Goal: Information Seeking & Learning: Learn about a topic

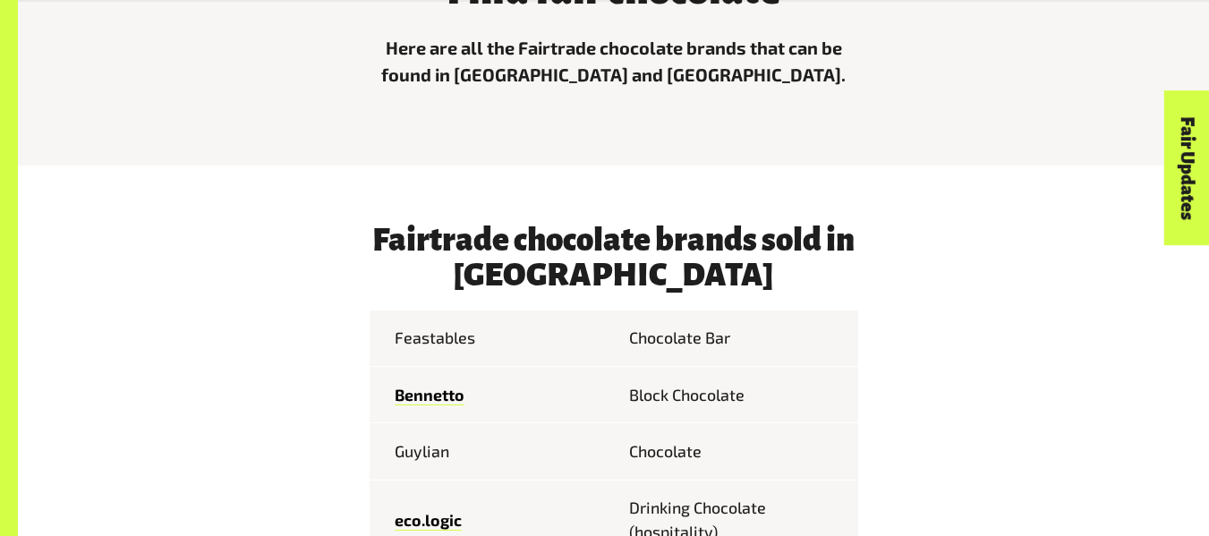
scroll to position [890, 0]
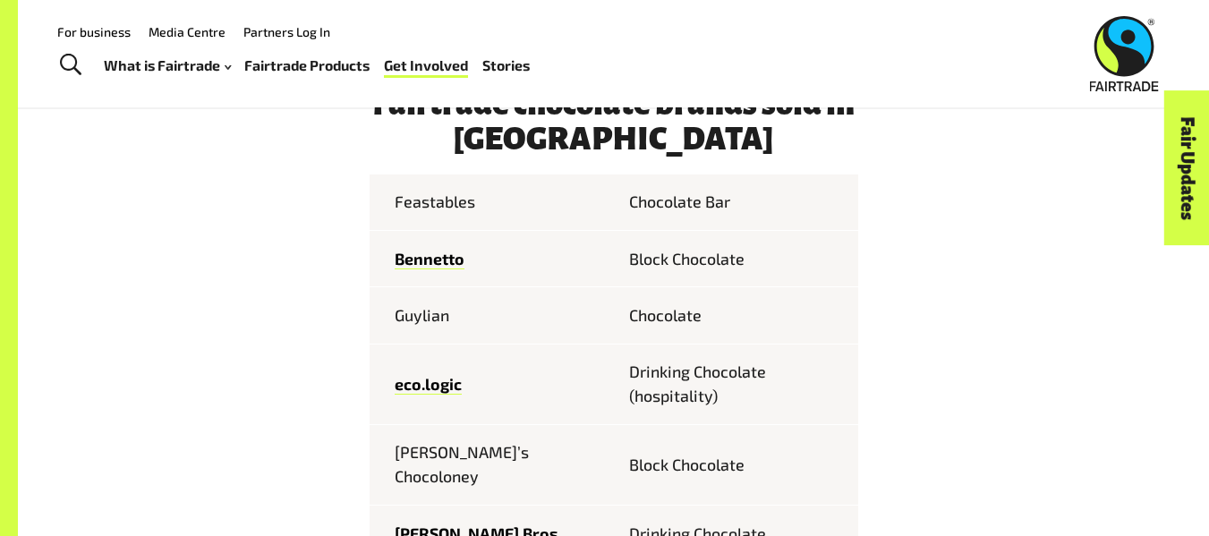
scroll to position [783, 0]
drag, startPoint x: 399, startPoint y: 211, endPoint x: 478, endPoint y: 195, distance: 80.4
click at [478, 195] on td "Feastables" at bounding box center [492, 203] width 244 height 56
click at [472, 196] on td "Feastables" at bounding box center [492, 203] width 244 height 56
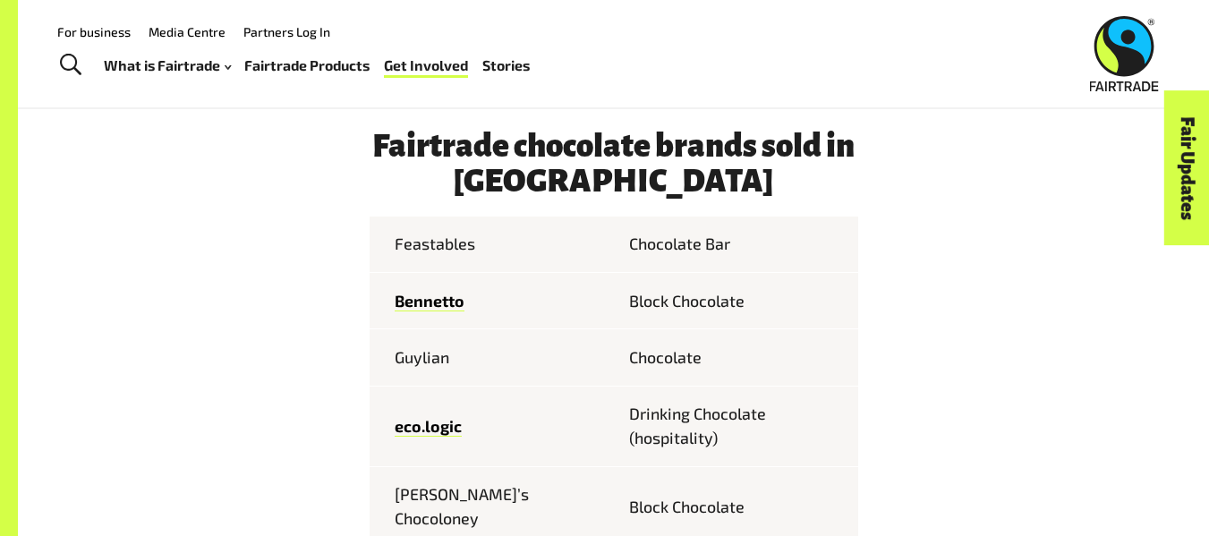
scroll to position [734, 0]
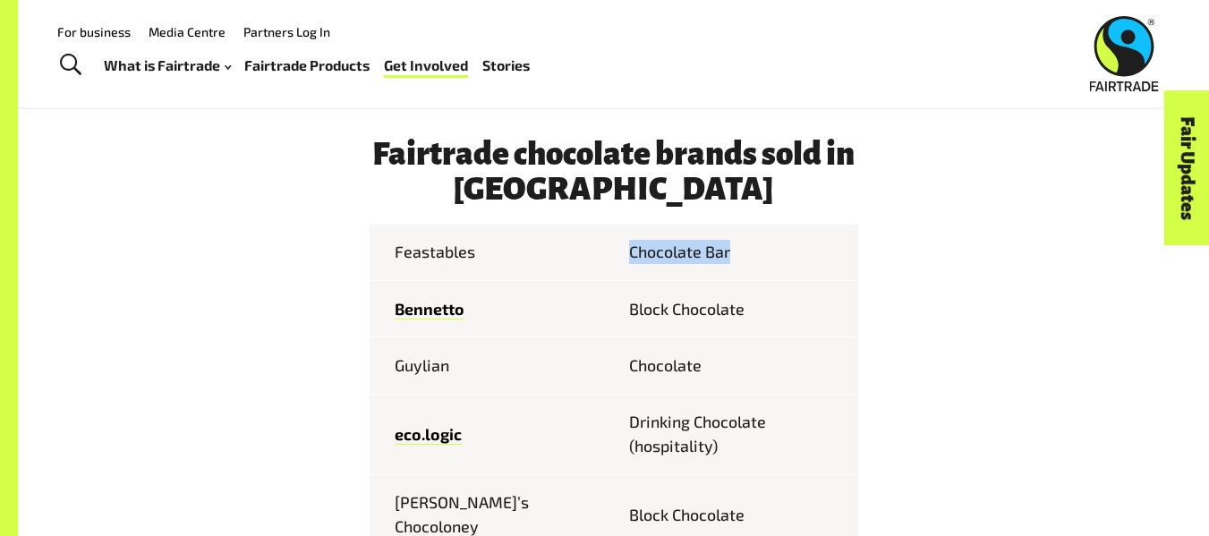
drag, startPoint x: 615, startPoint y: 251, endPoint x: 762, endPoint y: 273, distance: 148.5
click at [762, 273] on td "Chocolate Bar" at bounding box center [736, 253] width 244 height 56
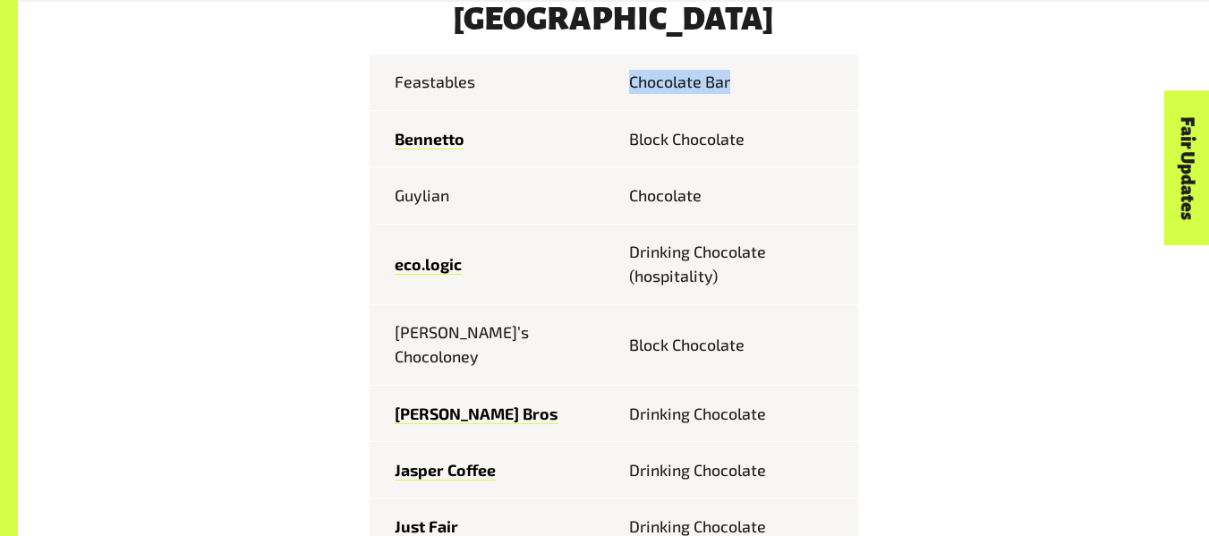
scroll to position [905, 0]
click at [763, 190] on td "Chocolate" at bounding box center [736, 194] width 244 height 56
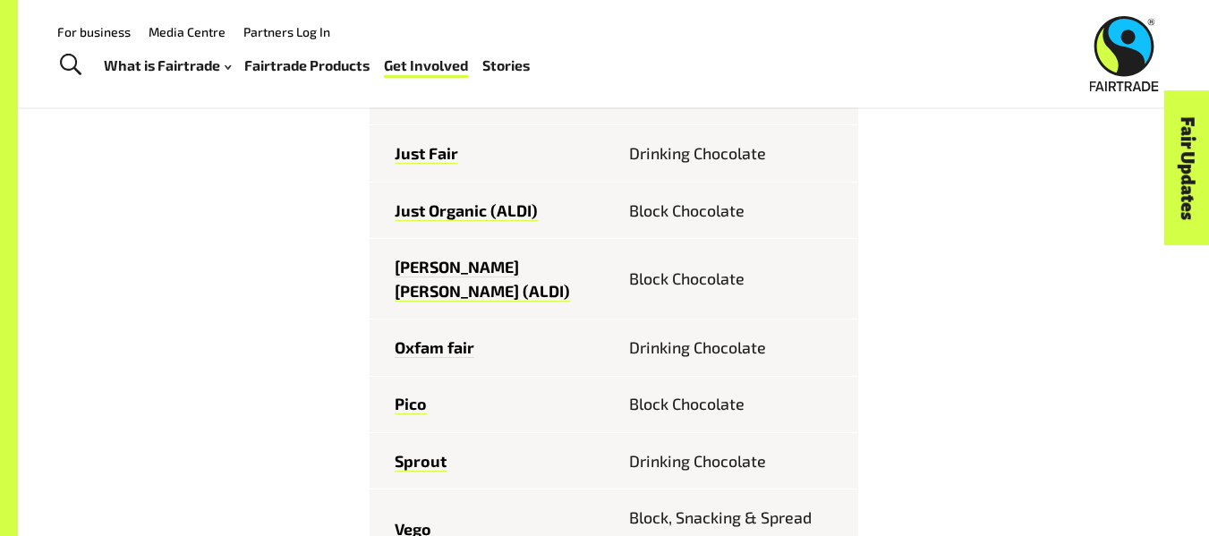
scroll to position [1273, 0]
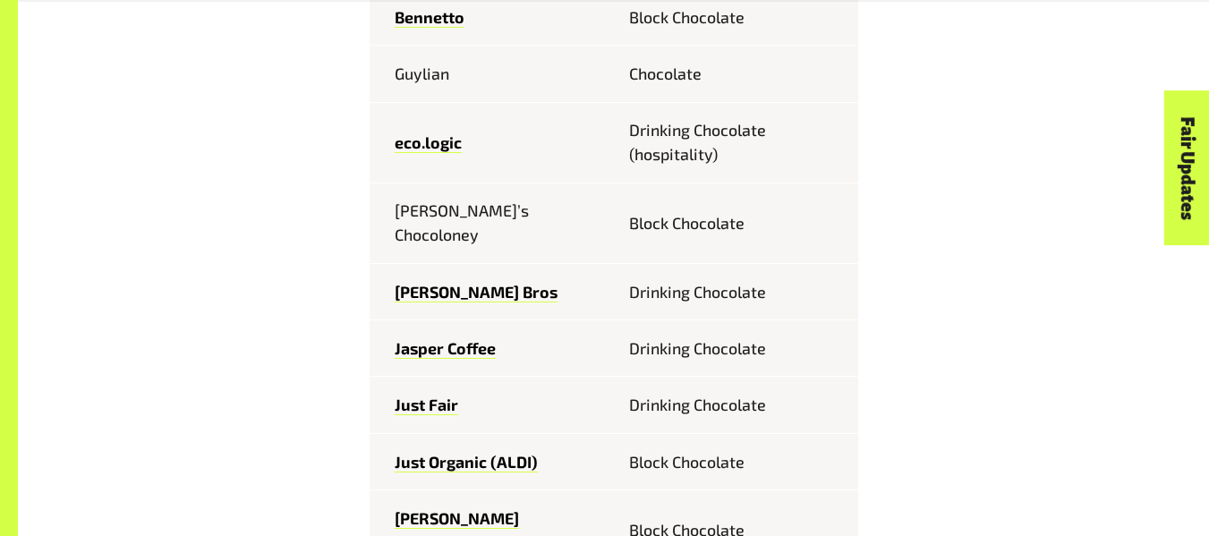
scroll to position [1029, 0]
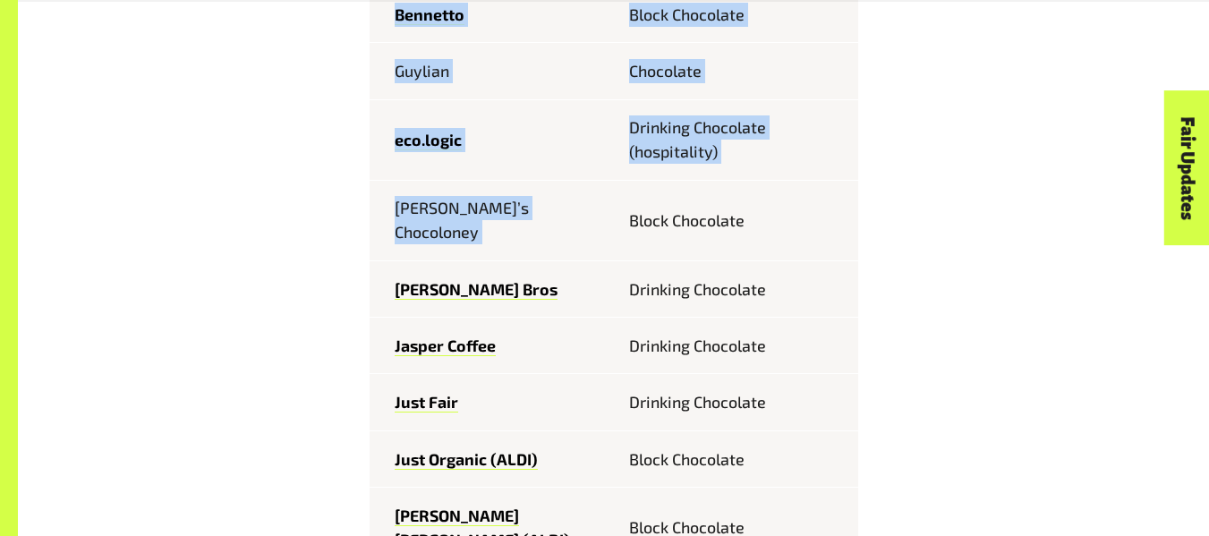
drag, startPoint x: 634, startPoint y: 214, endPoint x: 860, endPoint y: 228, distance: 226.9
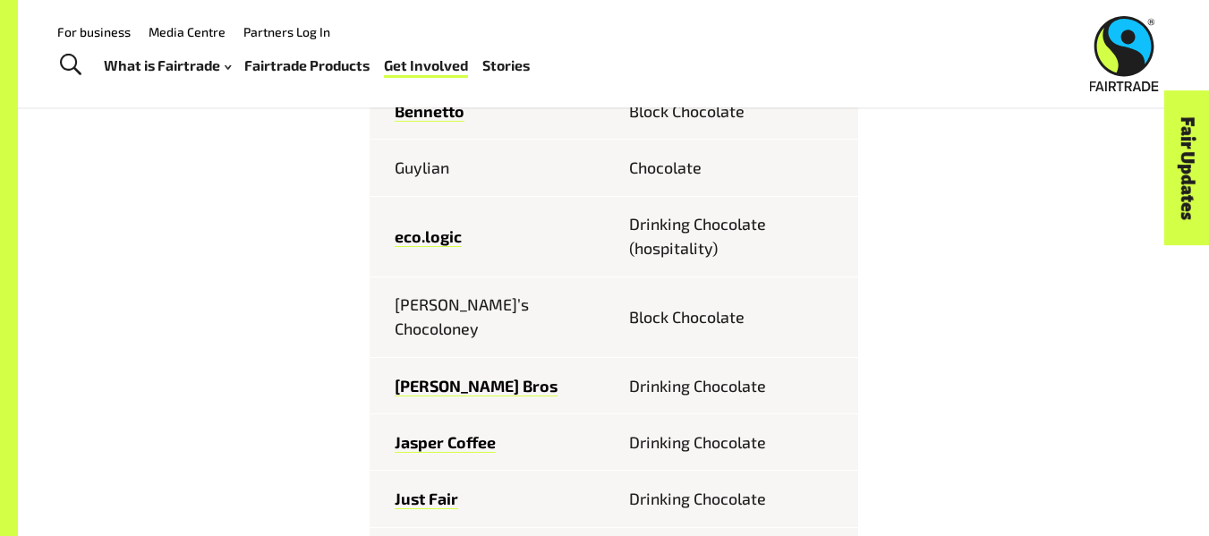
scroll to position [926, 0]
